Goal: Contribute content

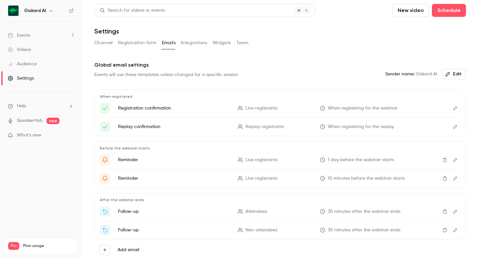
click at [102, 41] on button "Channel" at bounding box center [103, 43] width 19 height 10
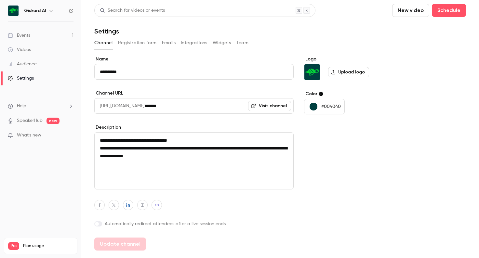
click at [27, 37] on div "Events" at bounding box center [19, 35] width 22 height 6
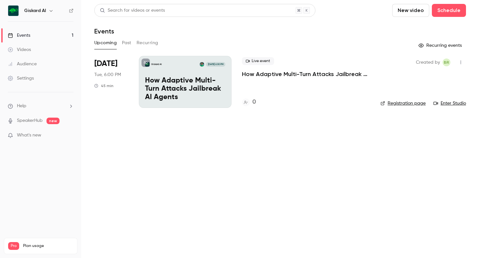
click at [167, 84] on p "How Adaptive Multi-Turn Attacks Jailbreak AI Agents" at bounding box center [185, 89] width 80 height 25
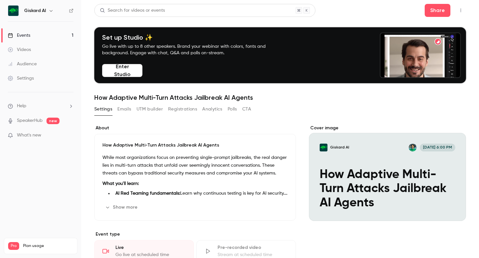
click at [123, 71] on button "Enter Studio" at bounding box center [122, 70] width 40 height 13
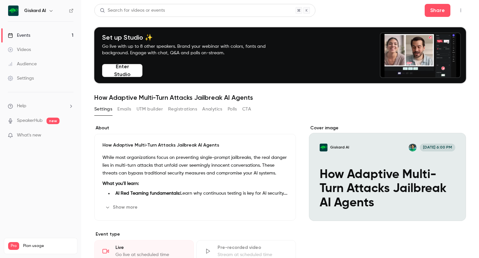
click at [375, 174] on div "Cover image" at bounding box center [387, 173] width 157 height 96
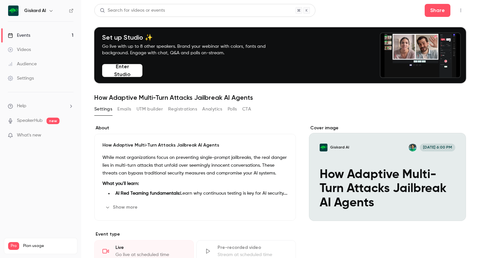
click at [0, 0] on input "Giskard AI [DATE] 6:00 PM How Adaptive Multi-Turn Attacks Jailbreak AI Agents" at bounding box center [0, 0] width 0 height 0
click at [460, 8] on icon "button" at bounding box center [460, 10] width 5 height 5
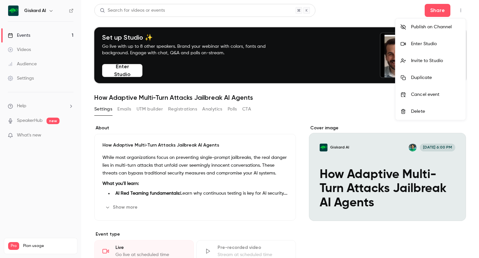
click at [419, 172] on div at bounding box center [239, 129] width 479 height 258
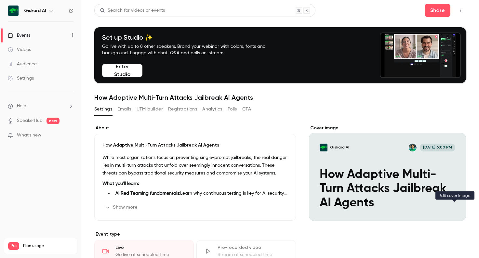
click at [456, 210] on icon "Cover image" at bounding box center [453, 209] width 7 height 5
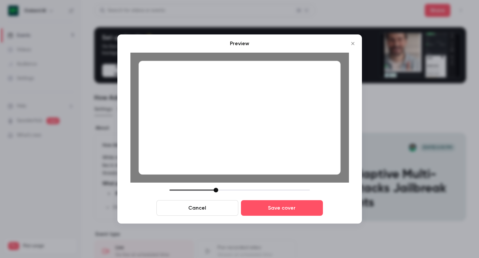
click at [240, 156] on div at bounding box center [239, 118] width 202 height 114
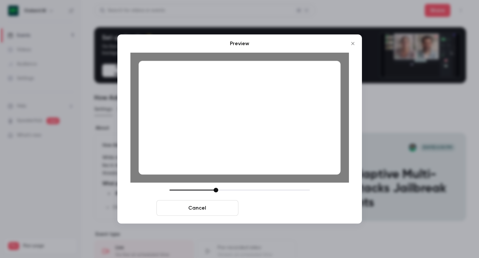
click at [269, 210] on button "Save cover" at bounding box center [282, 208] width 82 height 16
